Goal: Task Accomplishment & Management: Understand process/instructions

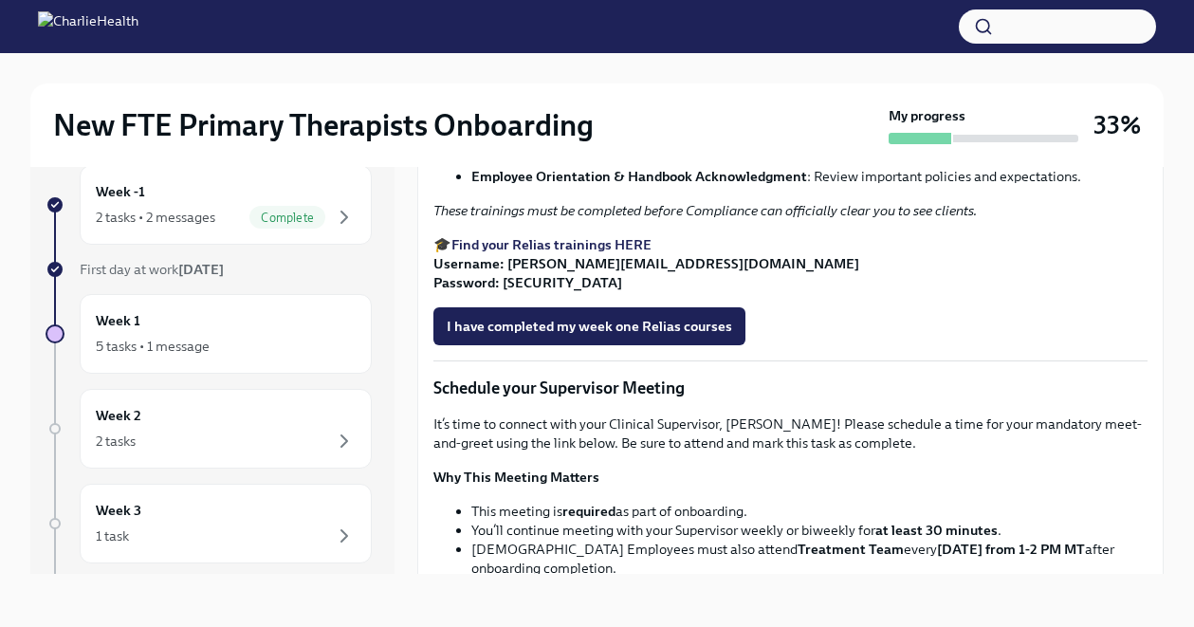
scroll to position [1065, 0]
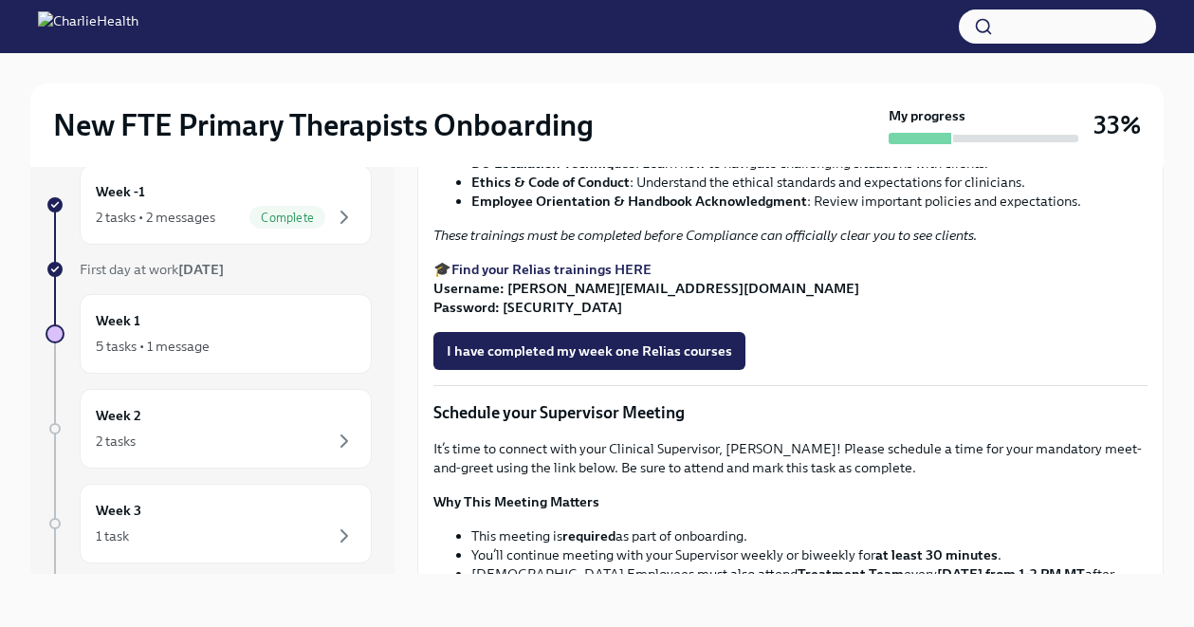
click at [689, 19] on span "I confirm I have started my Docebo courses" at bounding box center [582, 9] width 270 height 19
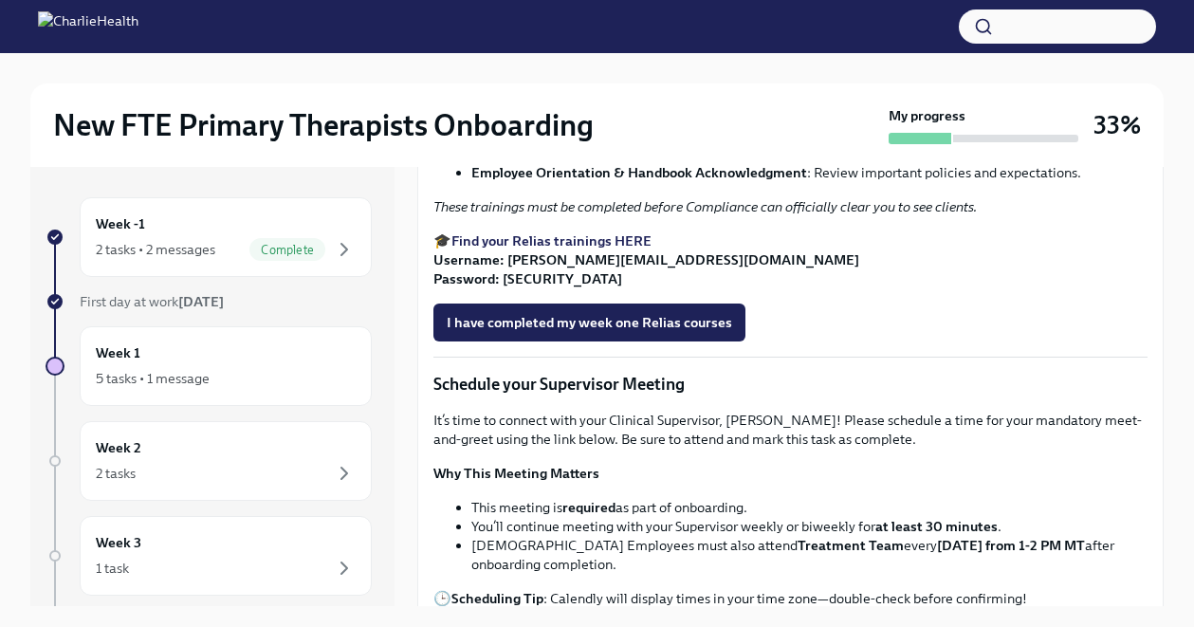
scroll to position [1156, 0]
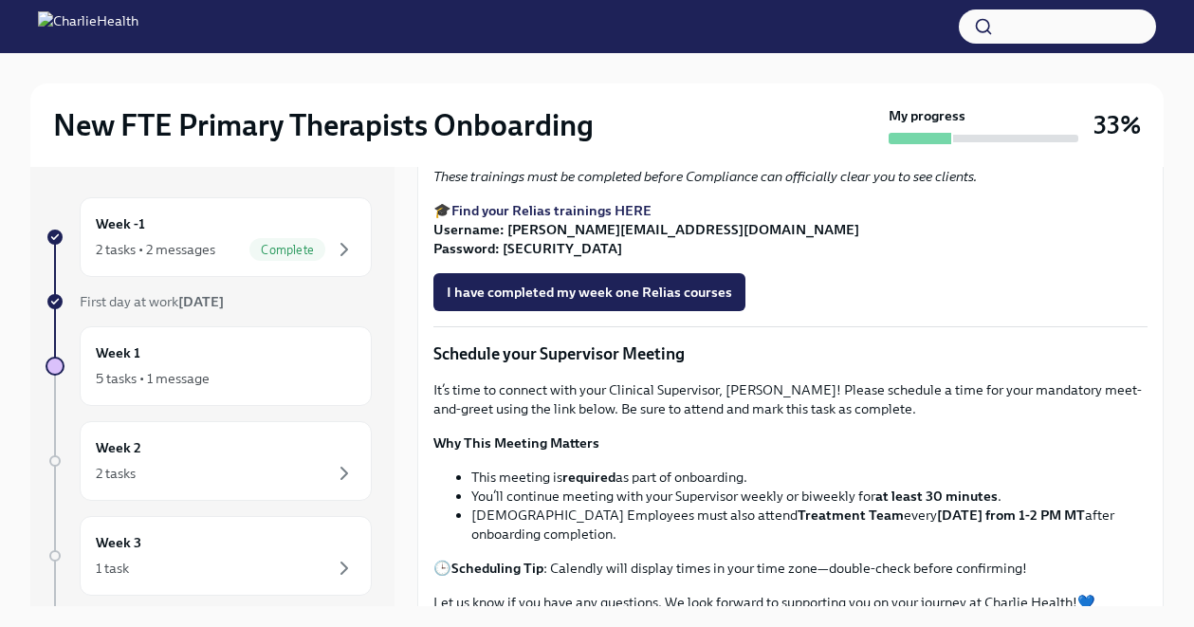
click at [612, 219] on strong "Find your Relias trainings HERE" at bounding box center [551, 210] width 200 height 17
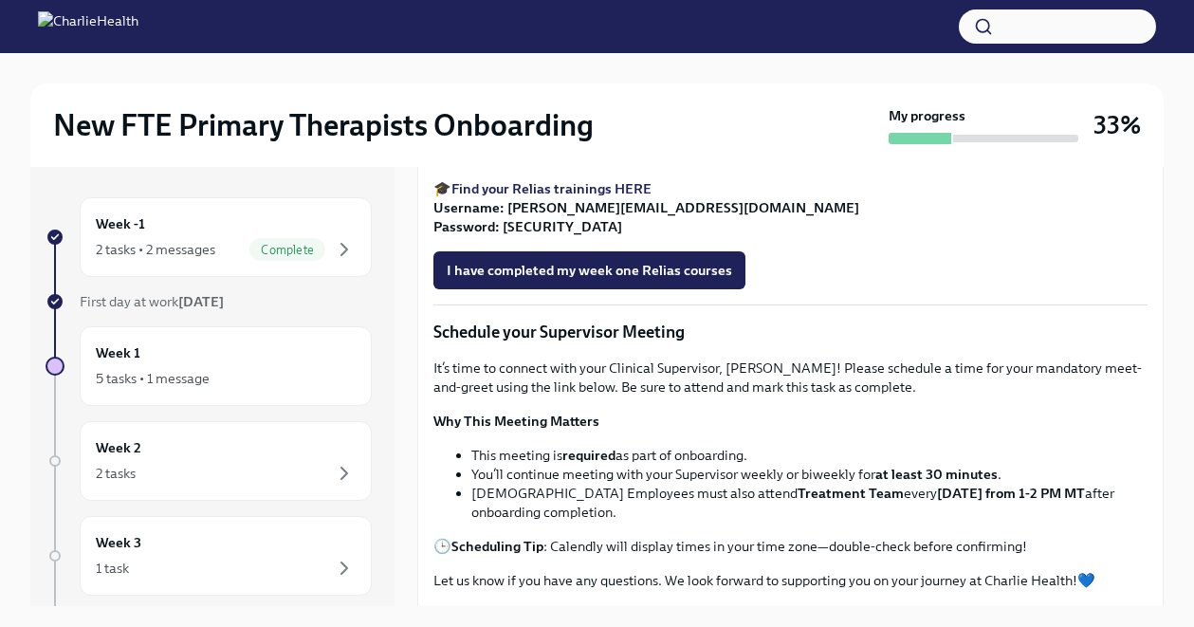
scroll to position [1184, 0]
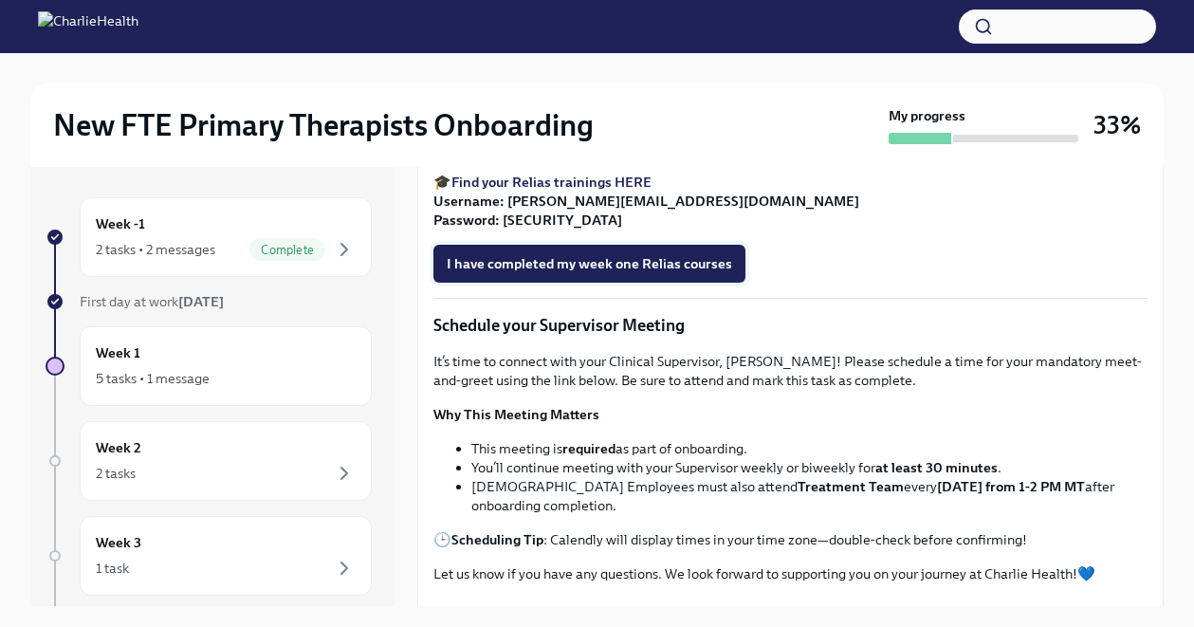
click at [669, 273] on span "I have completed my week one Relias courses" at bounding box center [589, 263] width 285 height 19
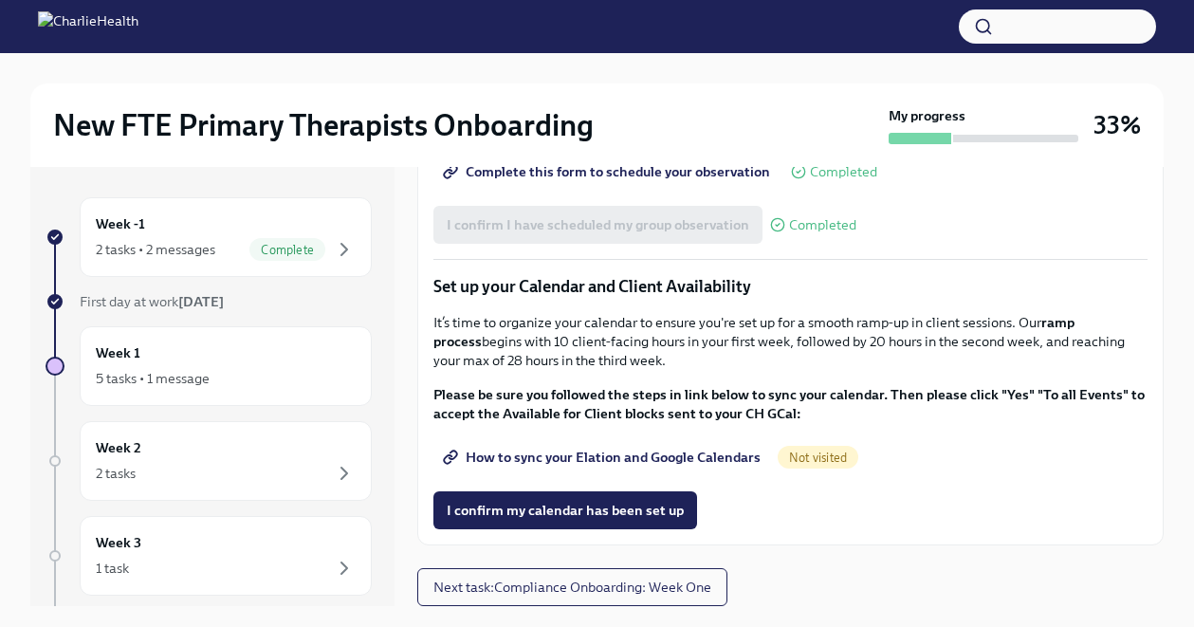
scroll to position [2723, 0]
click at [698, 457] on span "How to sync your Elation and Google Calendars" at bounding box center [604, 457] width 314 height 19
click at [603, 509] on span "I confirm my calendar has been set up" at bounding box center [565, 510] width 237 height 19
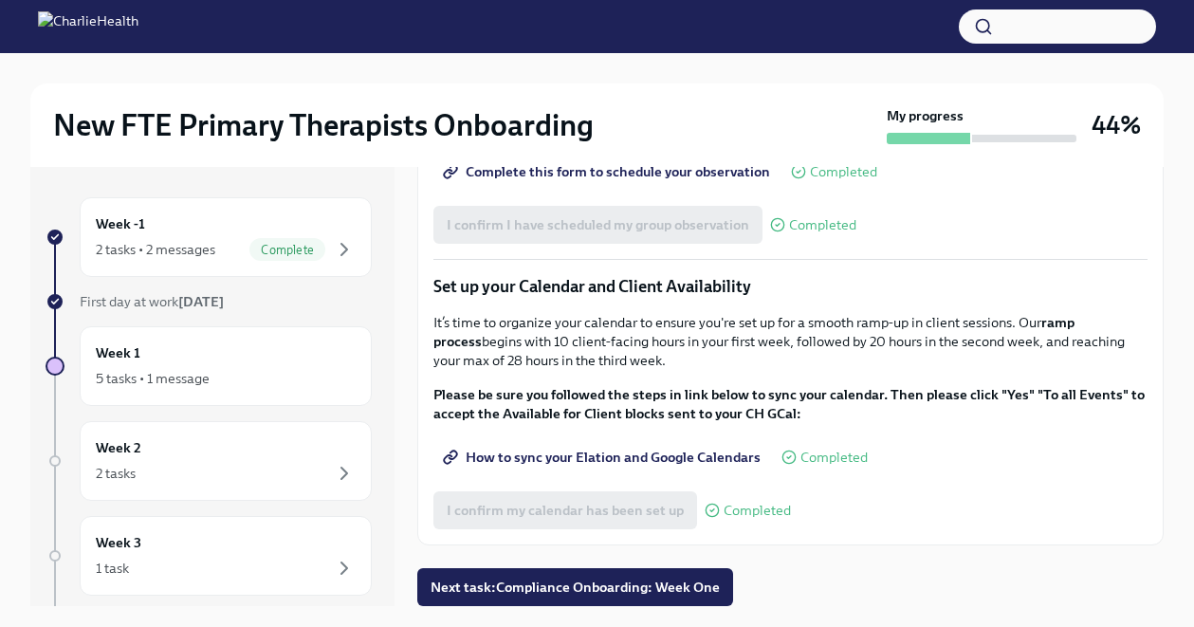
scroll to position [32, 0]
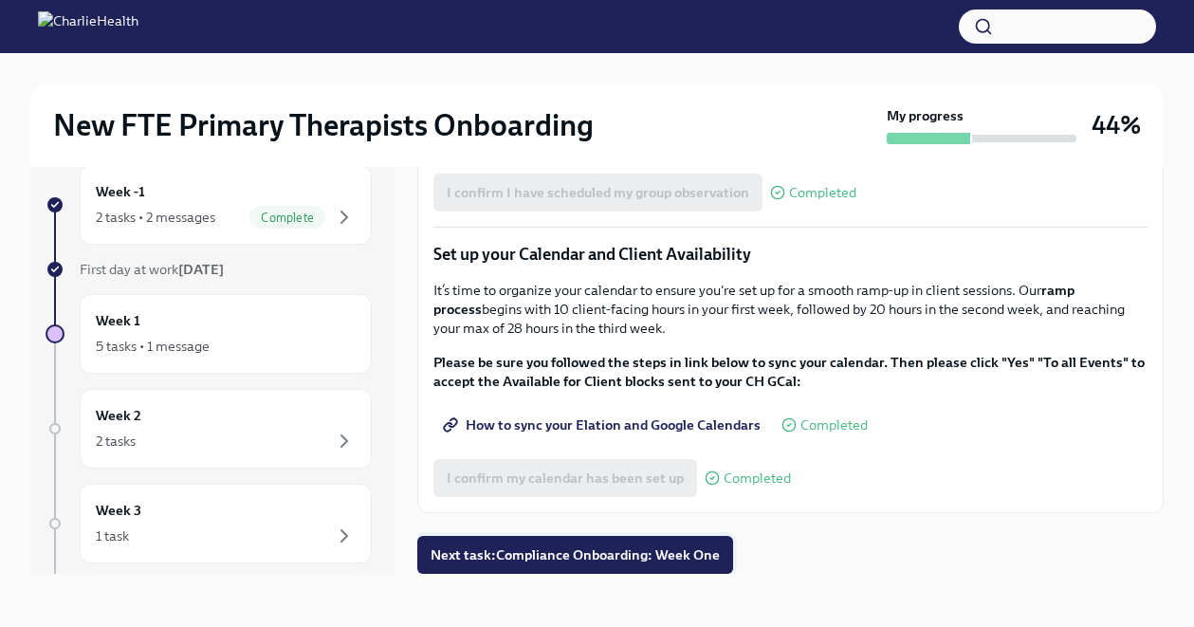
click at [677, 554] on span "Next task : Compliance Onboarding: Week One" at bounding box center [574, 554] width 289 height 19
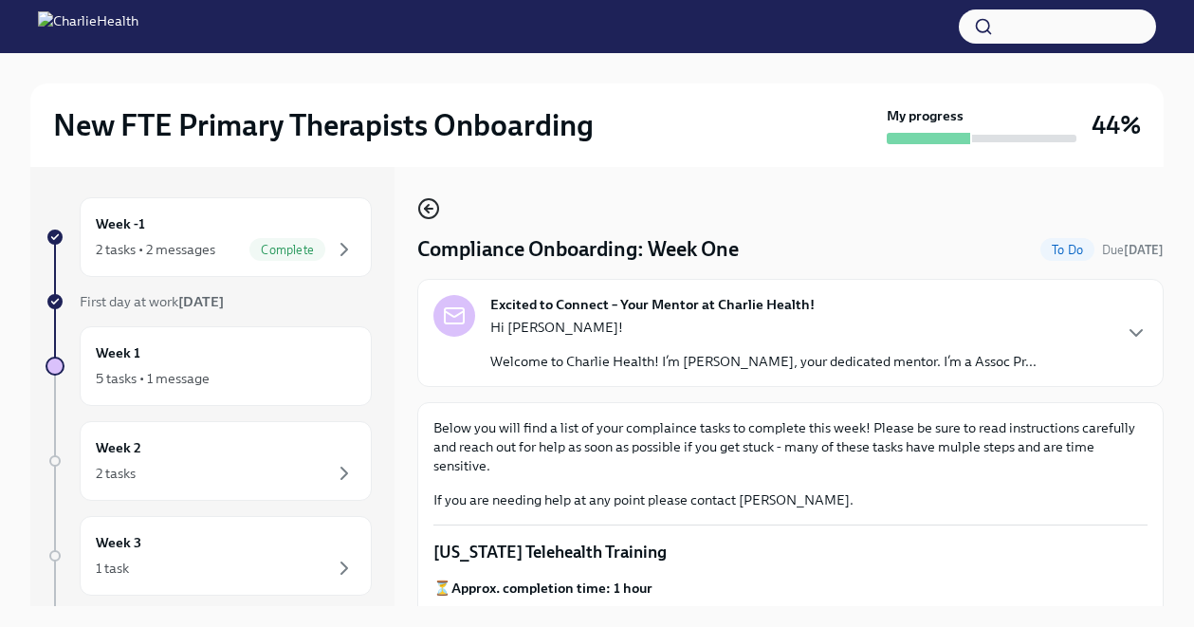
click at [430, 205] on icon "button" at bounding box center [428, 208] width 23 height 23
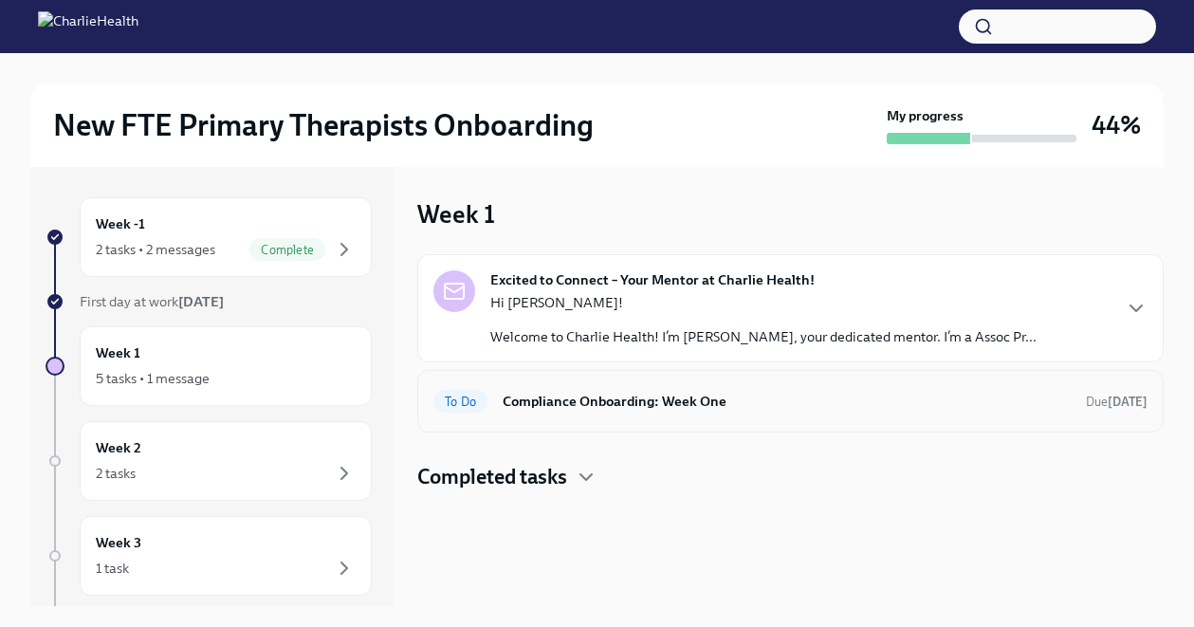
click at [730, 419] on div "To Do Compliance Onboarding: Week One Due [DATE]" at bounding box center [790, 401] width 746 height 63
click at [737, 401] on h6 "Compliance Onboarding: Week One" at bounding box center [787, 401] width 568 height 21
click at [703, 396] on h6 "Compliance Onboarding: Week One" at bounding box center [787, 401] width 568 height 21
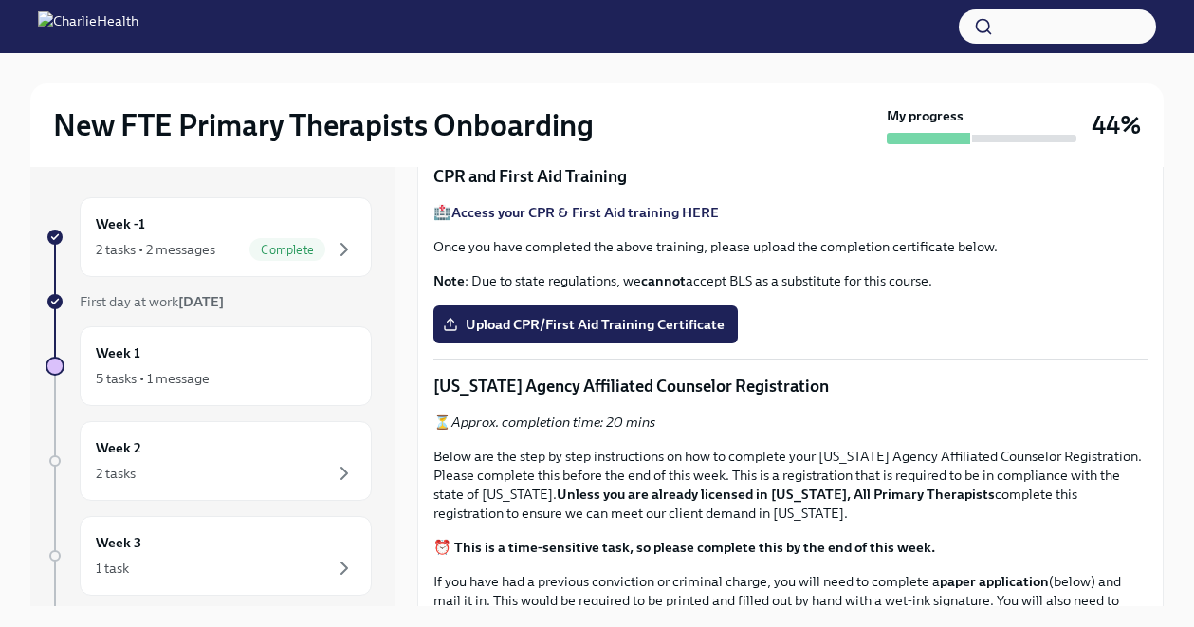
scroll to position [719, 0]
